Goal: Task Accomplishment & Management: Manage account settings

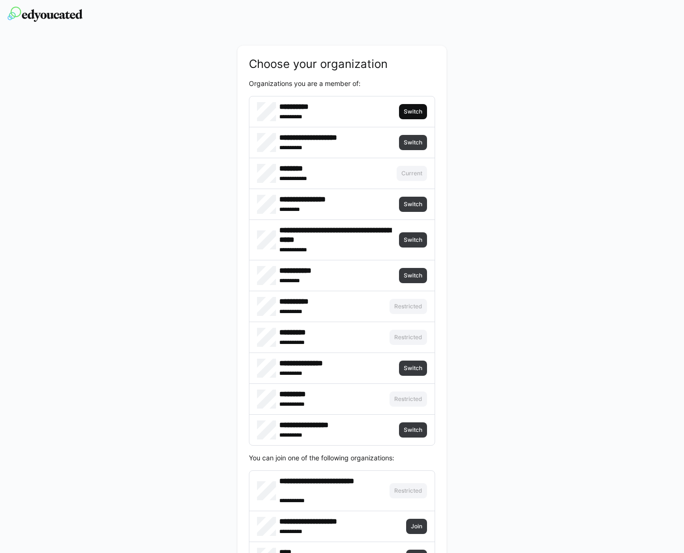
click at [417, 115] on span "Switch" at bounding box center [413, 111] width 28 height 15
click at [409, 276] on span "Switch" at bounding box center [413, 276] width 20 height 8
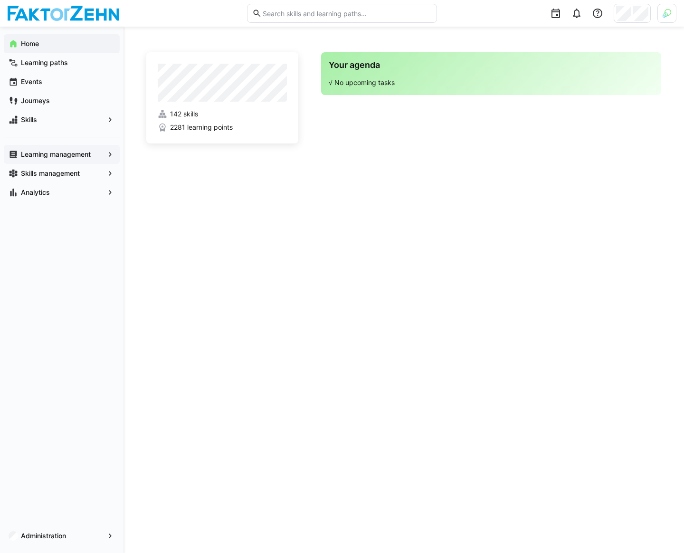
click at [0, 0] on app-navigation-label "Learning management" at bounding box center [0, 0] width 0 height 0
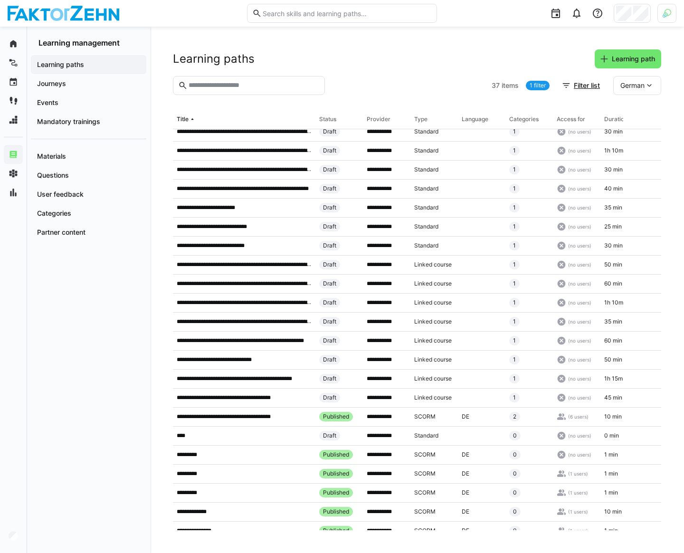
scroll to position [302, 0]
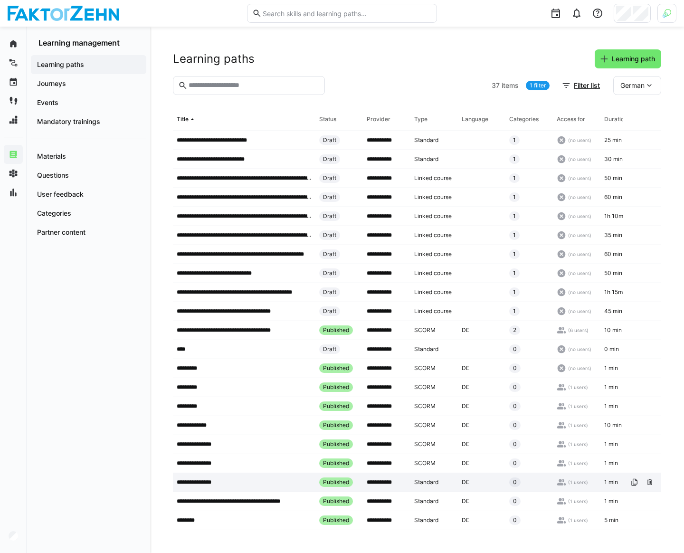
click at [230, 483] on app-table-first-column "**********" at bounding box center [244, 483] width 135 height 8
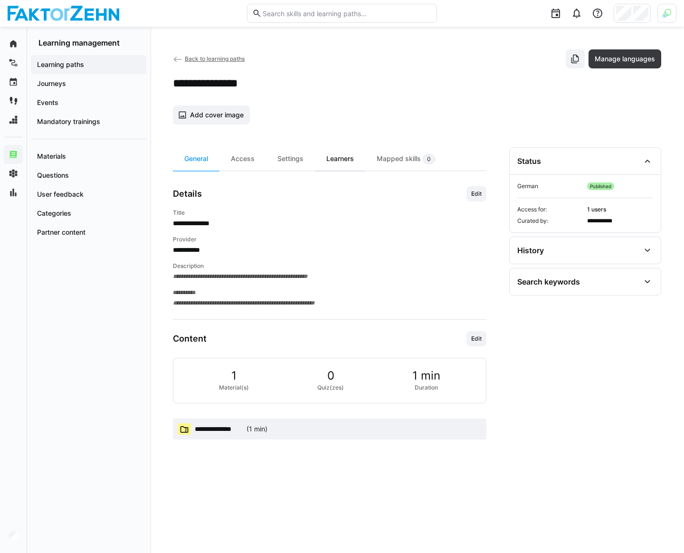
click at [344, 157] on div "Learners" at bounding box center [340, 158] width 50 height 23
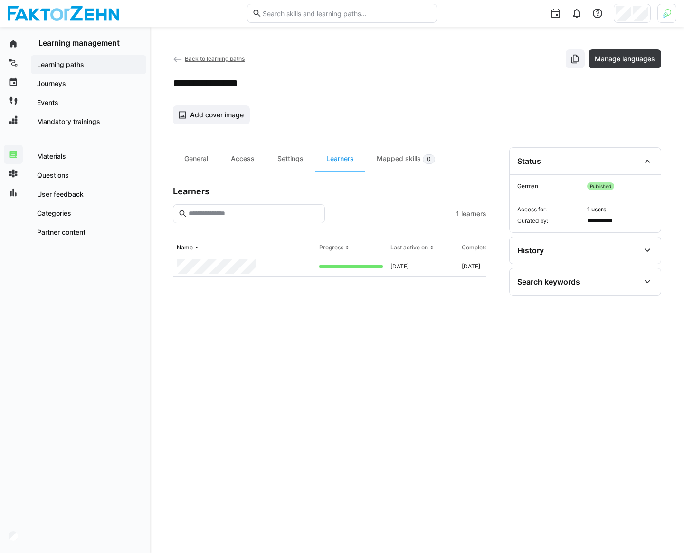
click at [201, 271] on div at bounding box center [244, 267] width 143 height 19
click at [208, 158] on div "General" at bounding box center [196, 158] width 47 height 23
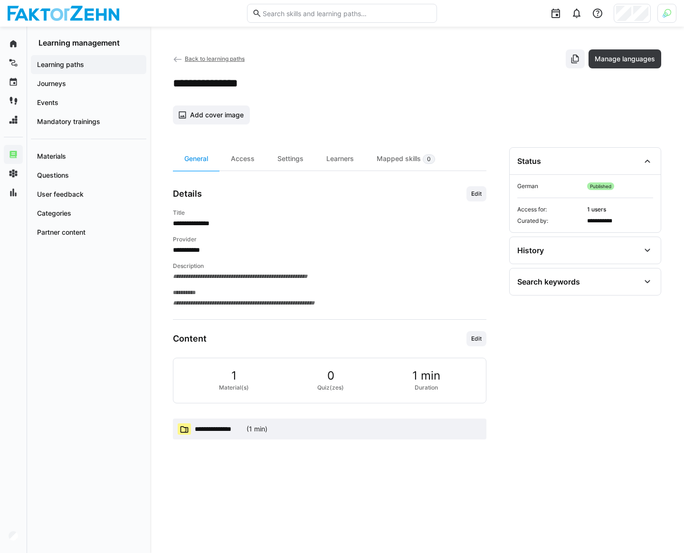
click at [210, 426] on span "**********" at bounding box center [219, 429] width 48 height 10
click at [246, 437] on app-material-badge "**********" at bounding box center [330, 429] width 314 height 21
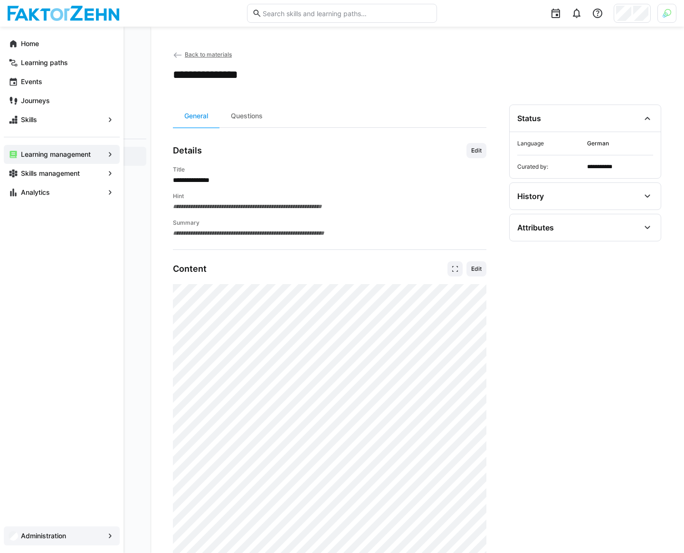
click at [17, 530] on div "Administration" at bounding box center [62, 535] width 116 height 19
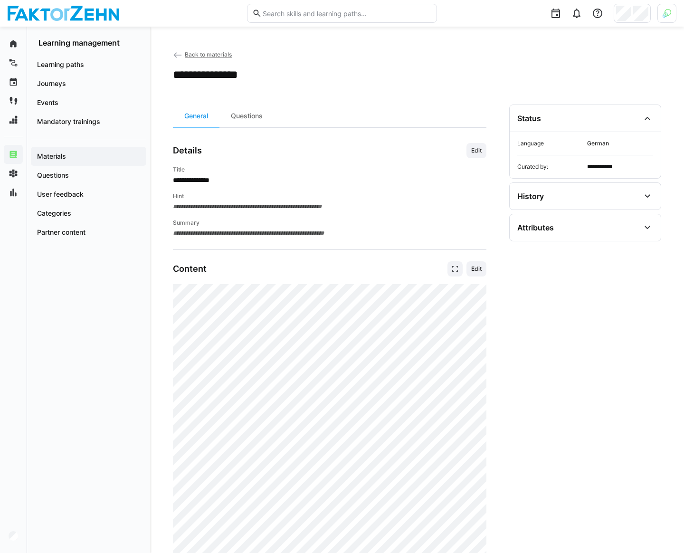
click at [194, 55] on span "Back to materials" at bounding box center [208, 54] width 47 height 7
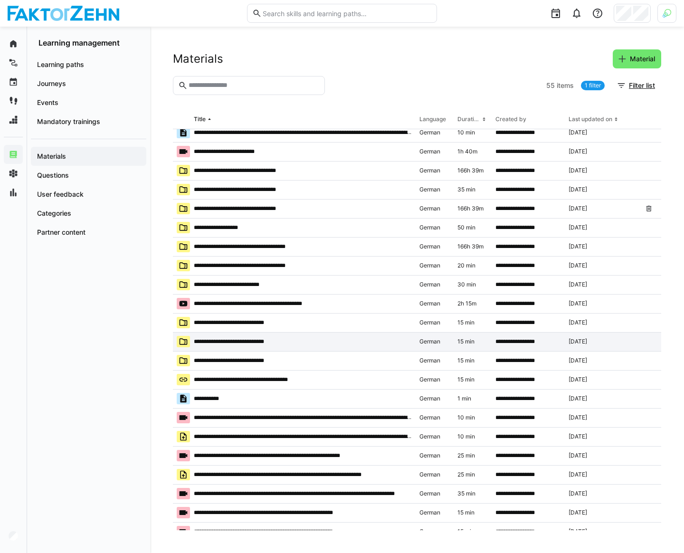
scroll to position [145, 0]
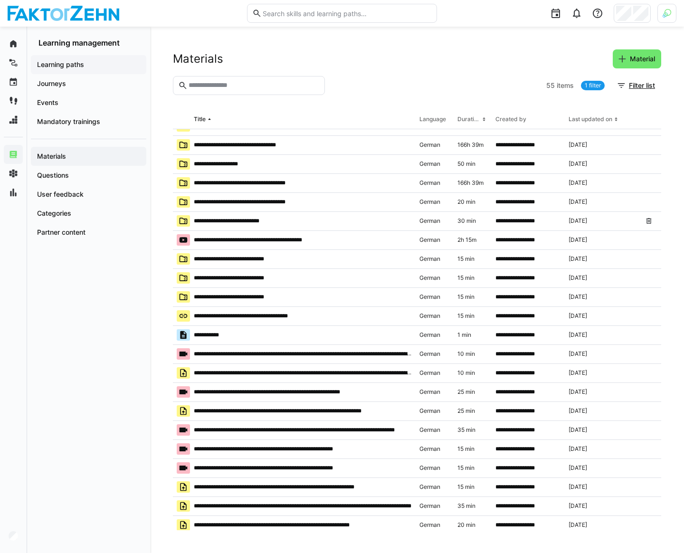
click at [0, 0] on app-navigation-label "Learning paths" at bounding box center [0, 0] width 0 height 0
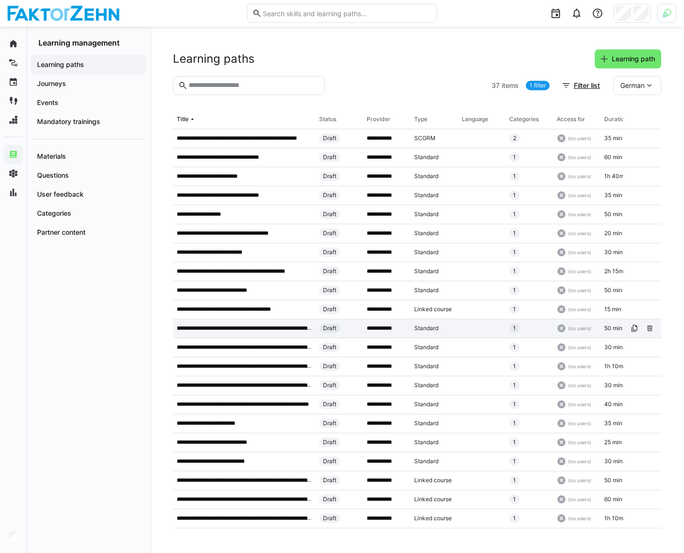
scroll to position [302, 0]
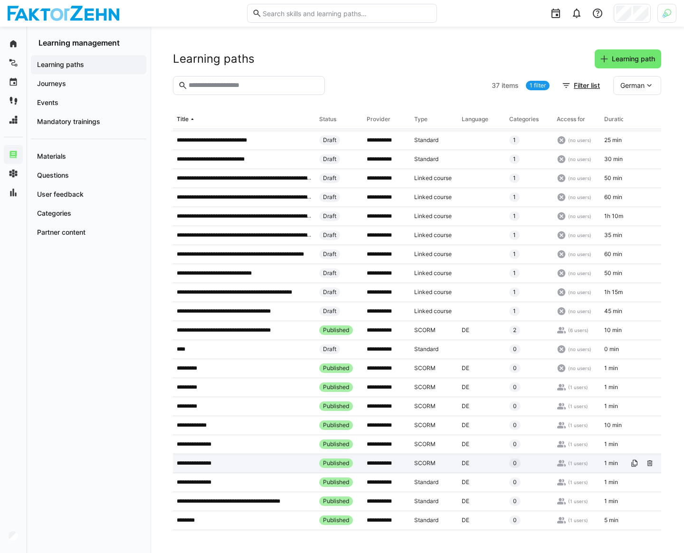
click at [235, 465] on app-table-first-column "**********" at bounding box center [244, 463] width 135 height 8
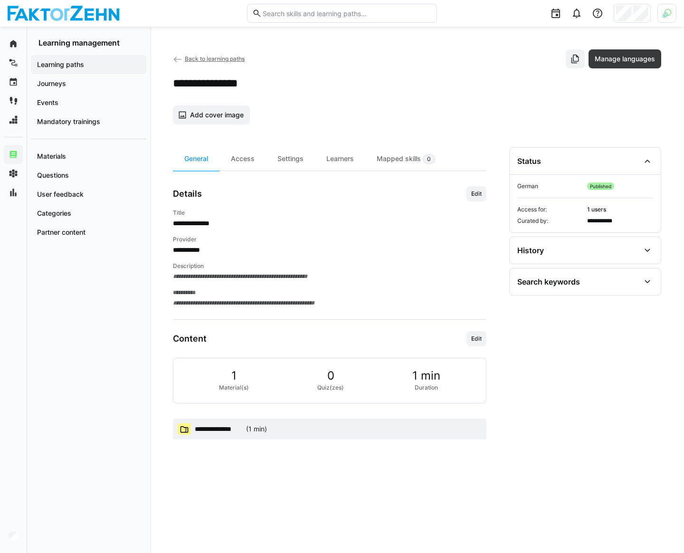
click at [307, 435] on app-material-badge "**********" at bounding box center [330, 429] width 314 height 21
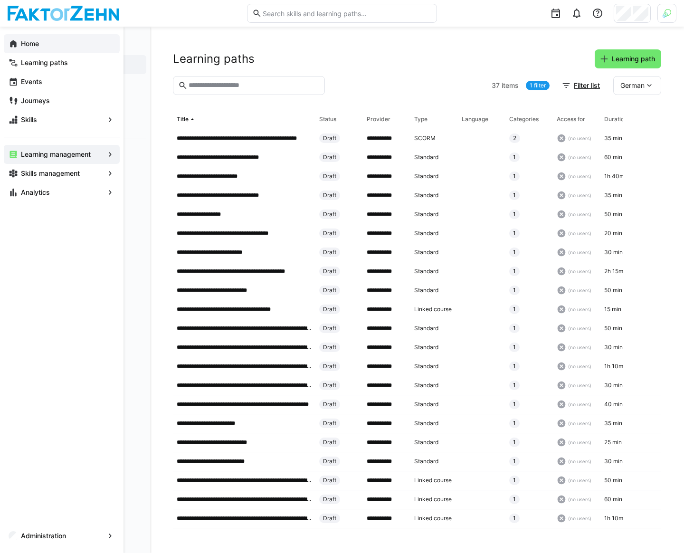
click at [0, 0] on app-navigation-label "Home" at bounding box center [0, 0] width 0 height 0
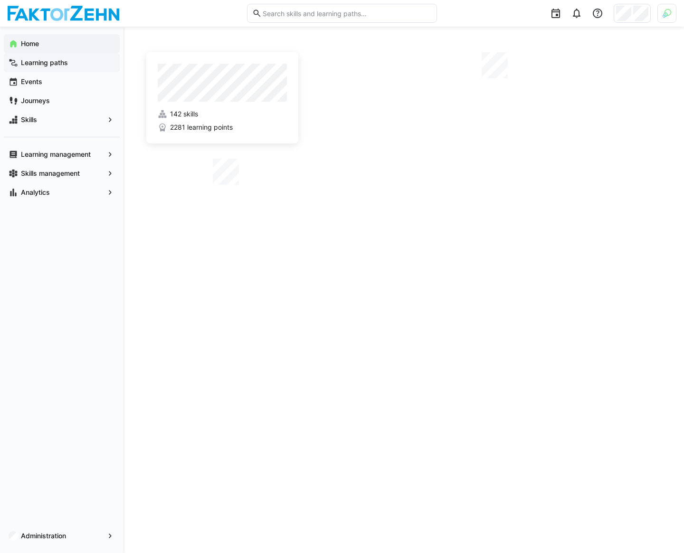
click at [70, 64] on span "Learning paths" at bounding box center [67, 63] width 96 height 10
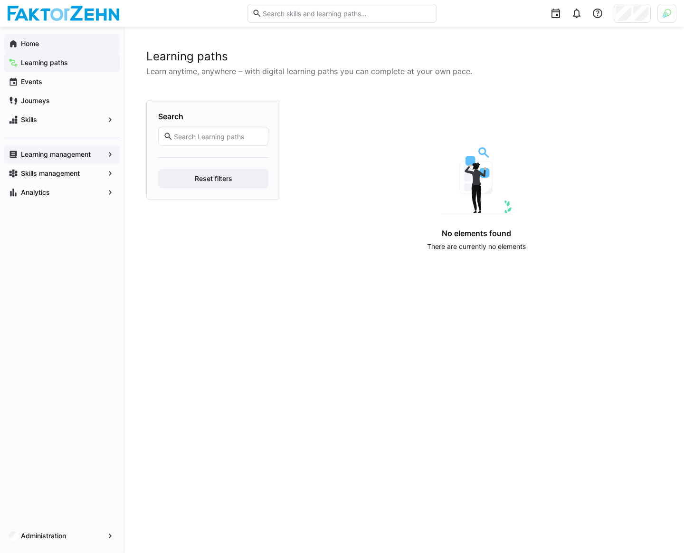
click at [0, 0] on app-navigation-label "Learning management" at bounding box center [0, 0] width 0 height 0
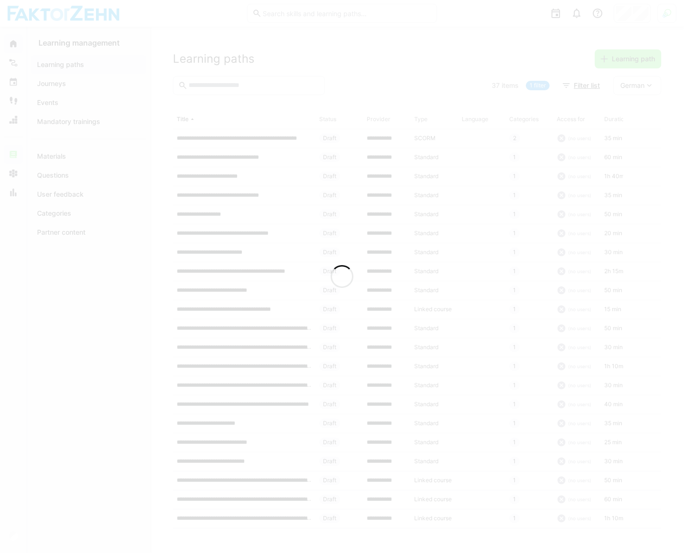
scroll to position [302, 0]
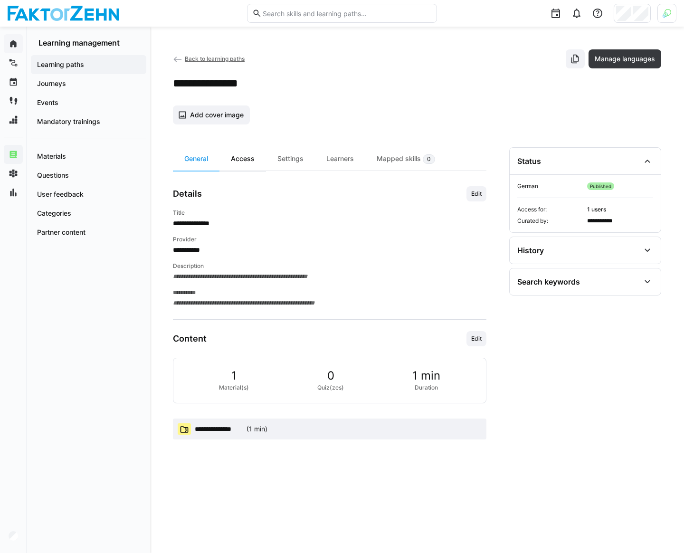
click at [252, 153] on div "Access" at bounding box center [243, 158] width 47 height 23
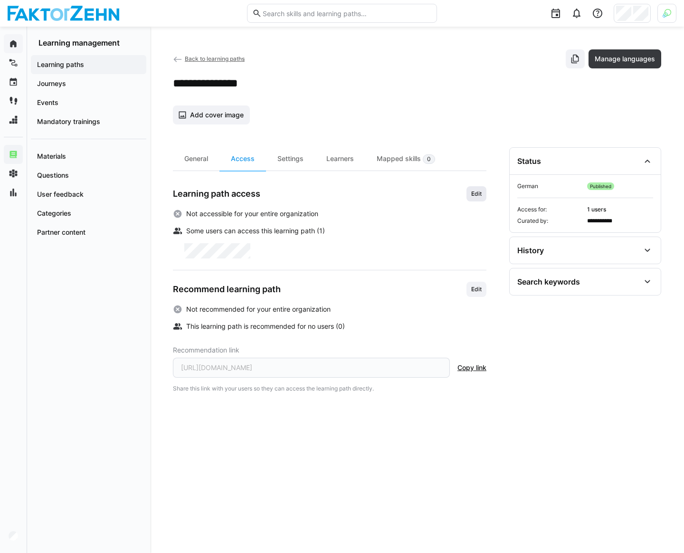
click at [473, 196] on span "Edit" at bounding box center [476, 194] width 12 height 8
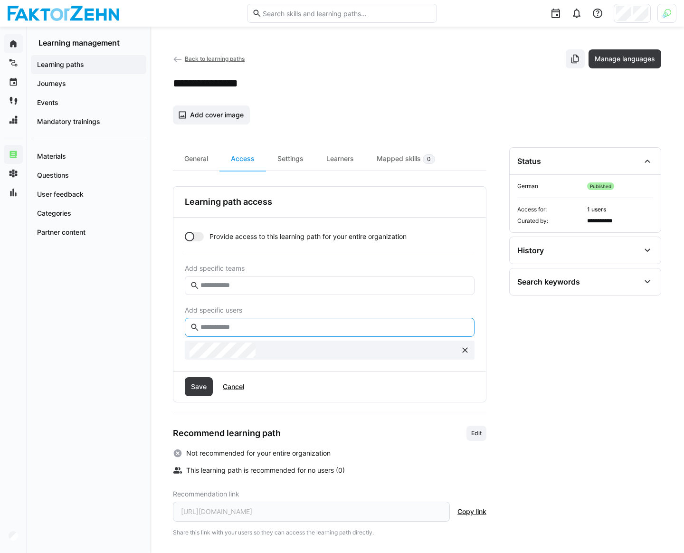
click at [230, 330] on input "text" at bounding box center [335, 327] width 270 height 9
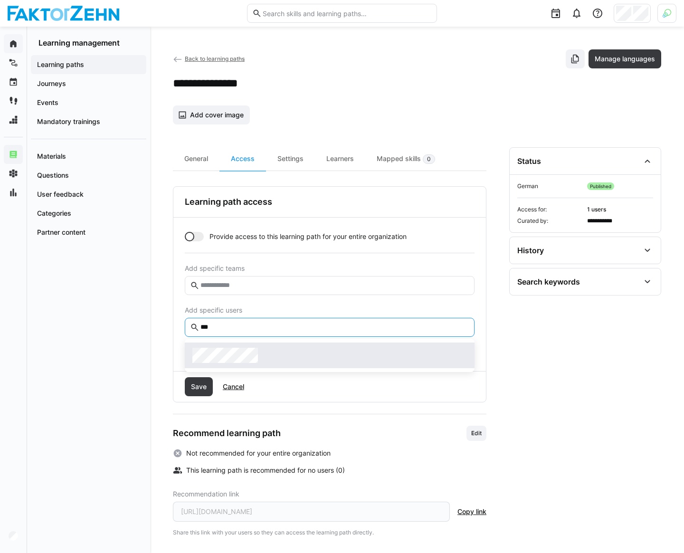
type input "***"
click at [268, 346] on span at bounding box center [330, 356] width 290 height 26
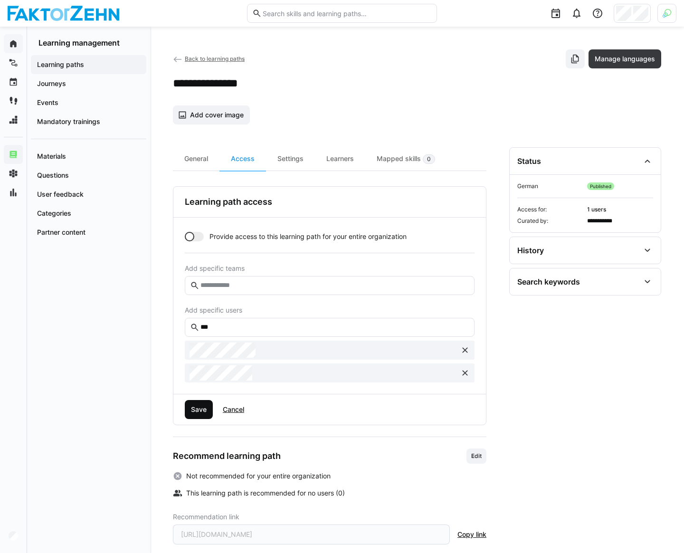
click at [208, 406] on span "Save" at bounding box center [199, 409] width 28 height 19
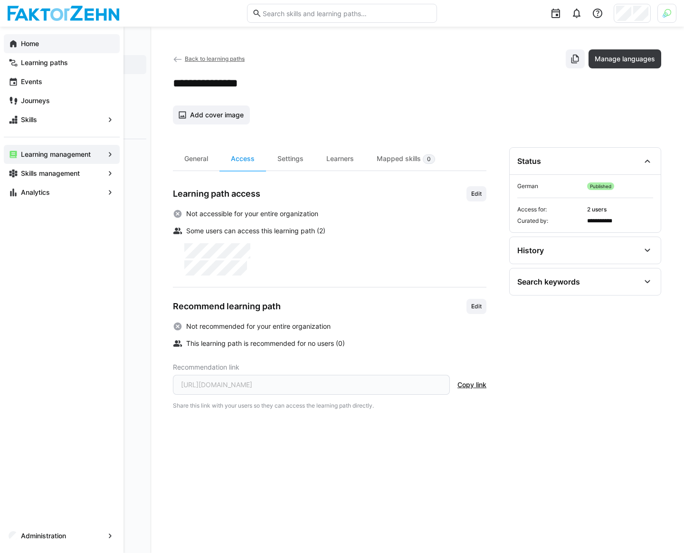
click at [15, 44] on eds-icon at bounding box center [14, 44] width 10 height 10
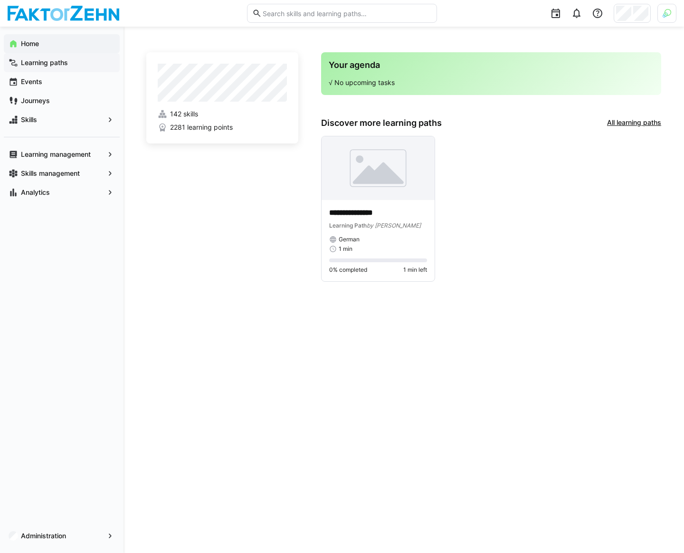
click at [0, 0] on app-navigation-label "Learning paths" at bounding box center [0, 0] width 0 height 0
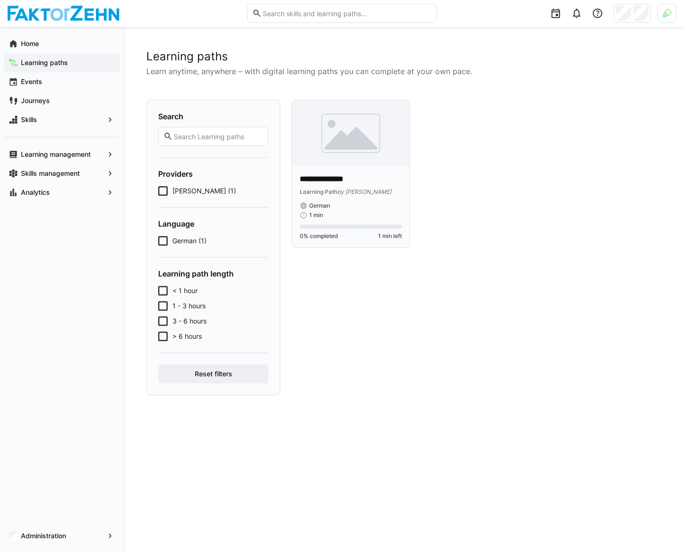
click at [375, 157] on img at bounding box center [350, 133] width 117 height 66
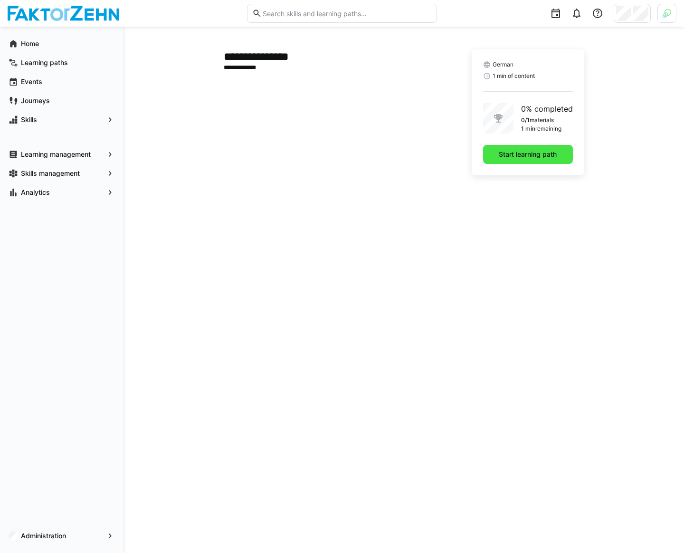
click at [551, 157] on span "Start learning path" at bounding box center [528, 155] width 61 height 10
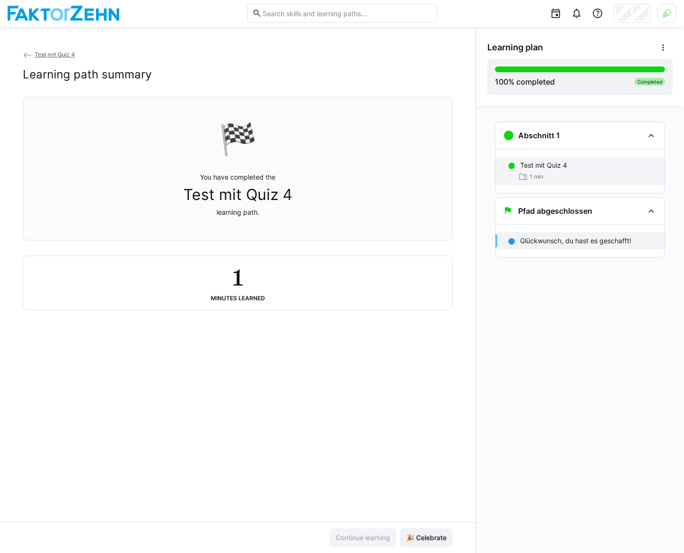
click at [561, 175] on div "1 min" at bounding box center [588, 177] width 137 height 10
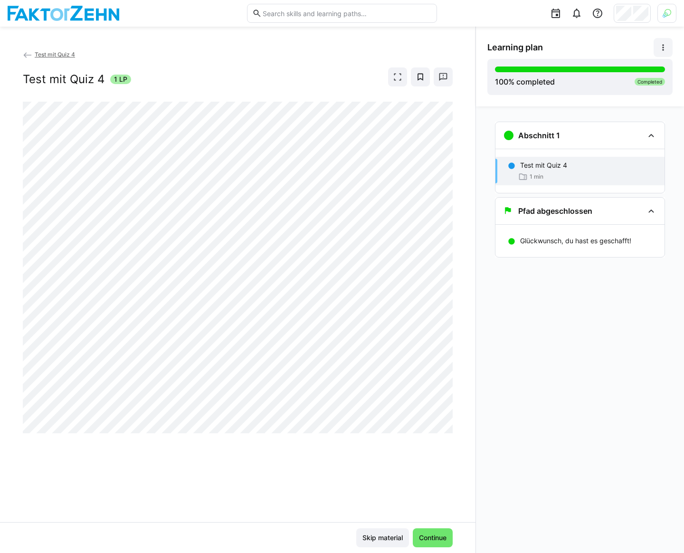
click at [660, 49] on eds-icon at bounding box center [664, 48] width 10 height 10
click at [636, 81] on span "View details" at bounding box center [627, 73] width 92 height 20
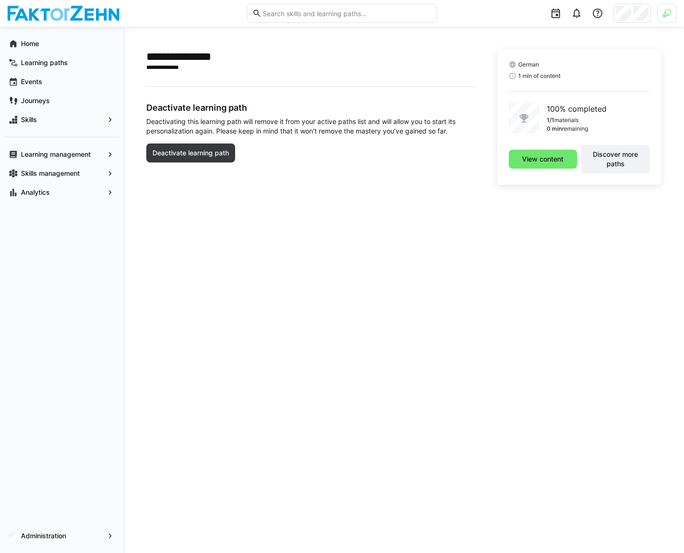
click at [662, 11] on div at bounding box center [667, 13] width 19 height 19
click at [562, 107] on span "Activate" at bounding box center [560, 111] width 32 height 15
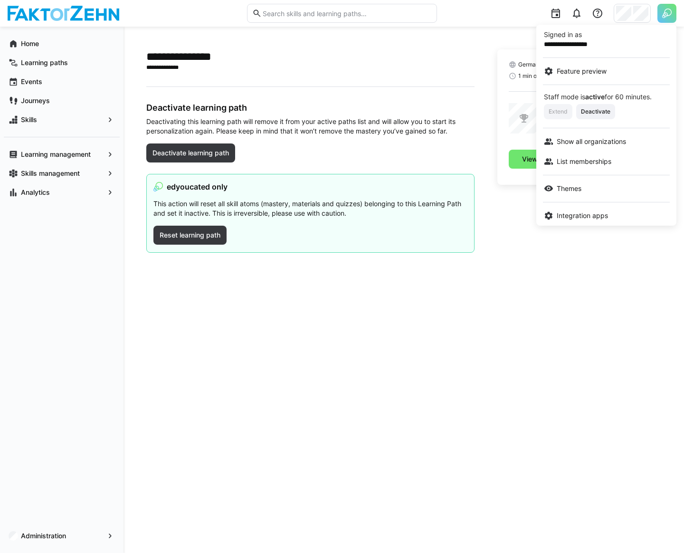
click at [216, 232] on div at bounding box center [342, 276] width 684 height 553
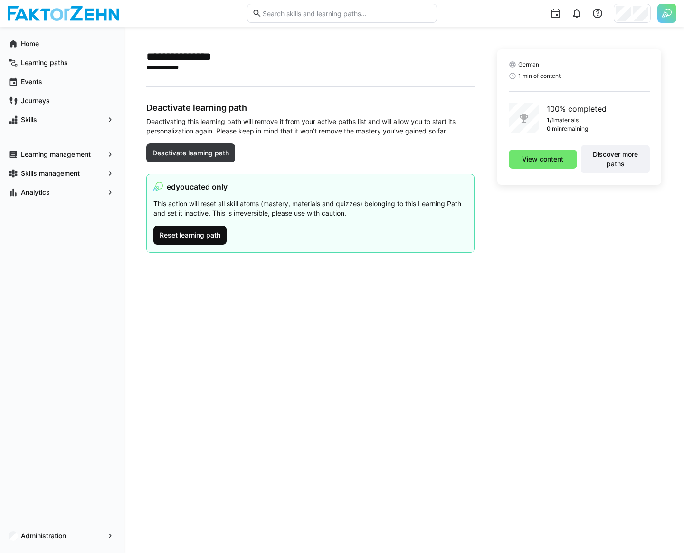
click at [198, 228] on span "Reset learning path" at bounding box center [189, 235] width 73 height 19
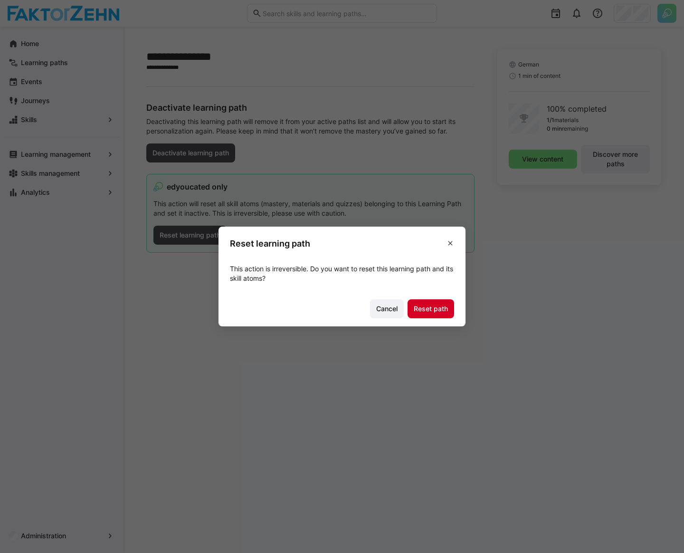
click at [432, 305] on span "Reset path" at bounding box center [430, 309] width 37 height 10
